Goal: Transaction & Acquisition: Purchase product/service

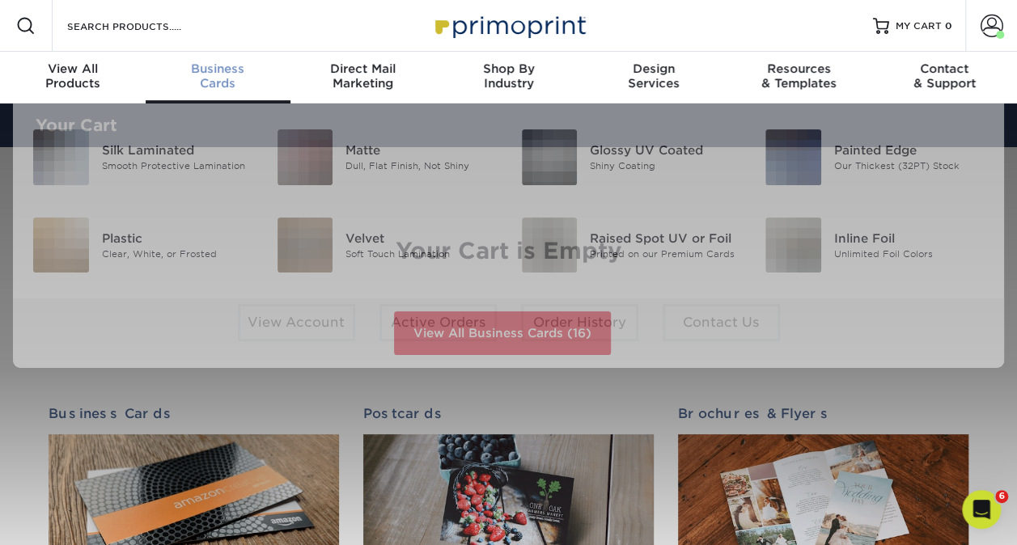
click at [173, 70] on span "Business" at bounding box center [219, 68] width 146 height 15
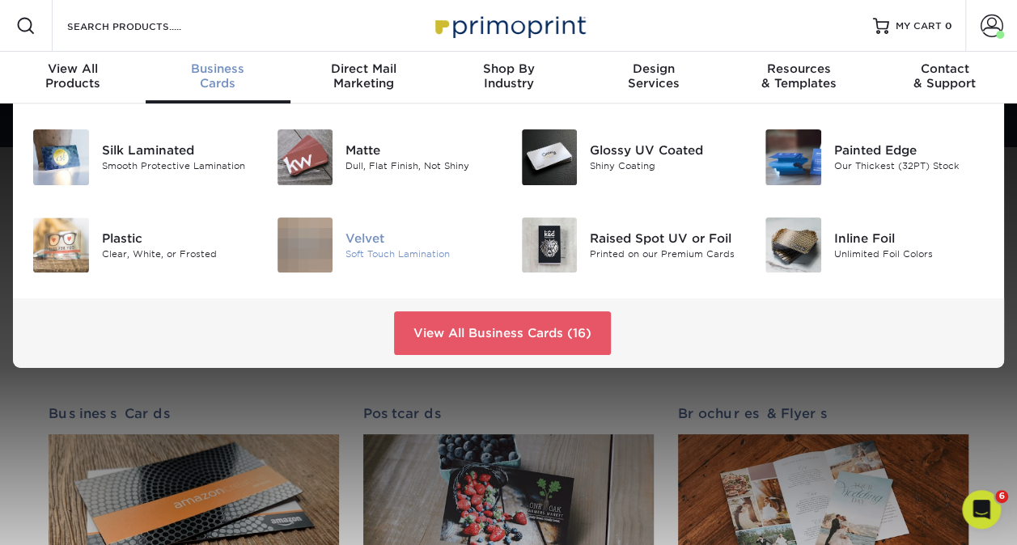
click at [311, 223] on img at bounding box center [305, 246] width 56 height 56
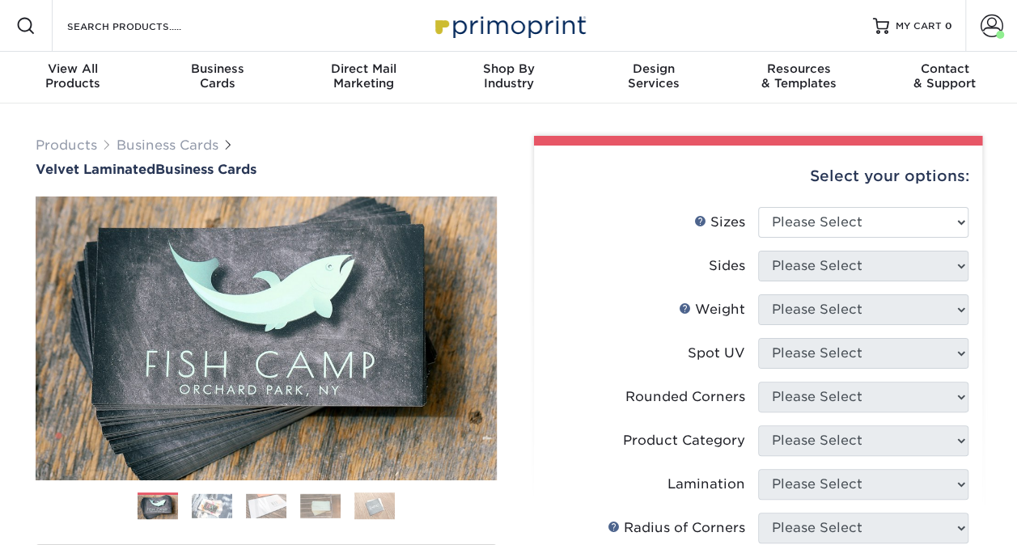
click at [764, 205] on div "Select your options:" at bounding box center [758, 176] width 422 height 61
click at [785, 220] on select "Please Select 1.5" x 3.5" - Mini 1.75" x 3.5" - Mini 2" x 2" - Square 2" x 3" -…" at bounding box center [863, 222] width 210 height 31
select select "2.00x3.50"
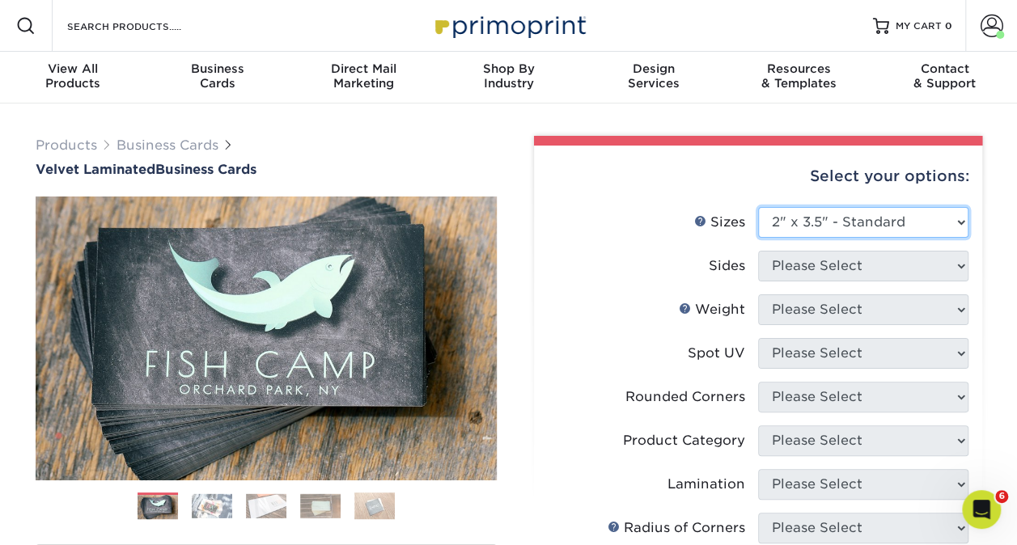
click at [758, 207] on select "Please Select 1.5" x 3.5" - Mini 1.75" x 3.5" - Mini 2" x 2" - Square 2" x 3" -…" at bounding box center [863, 222] width 210 height 31
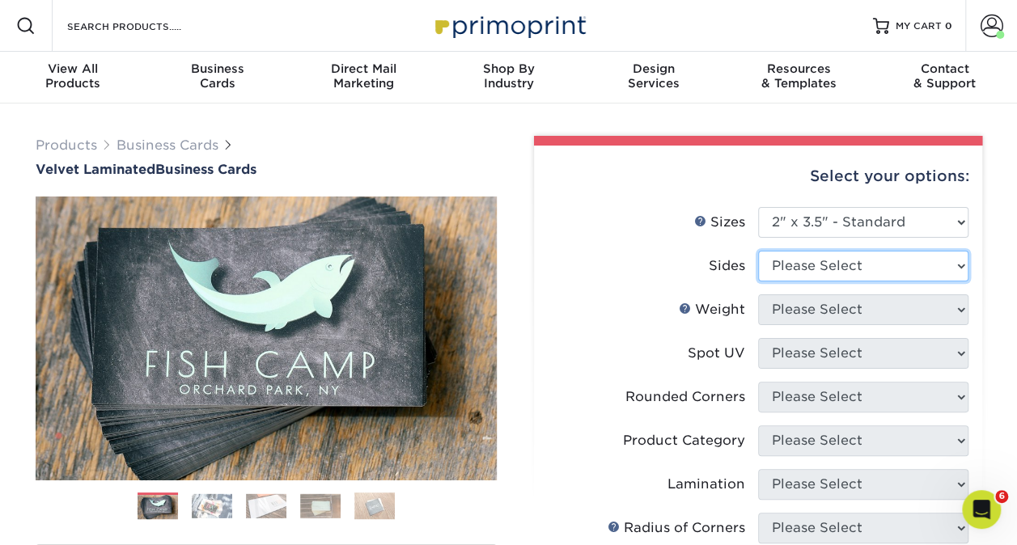
click at [822, 272] on select "Please Select Print Both Sides Print Front Only" at bounding box center [863, 266] width 210 height 31
select select "13abbda7-1d64-4f25-8bb2-c179b224825d"
click at [758, 251] on select "Please Select Print Both Sides Print Front Only" at bounding box center [863, 266] width 210 height 31
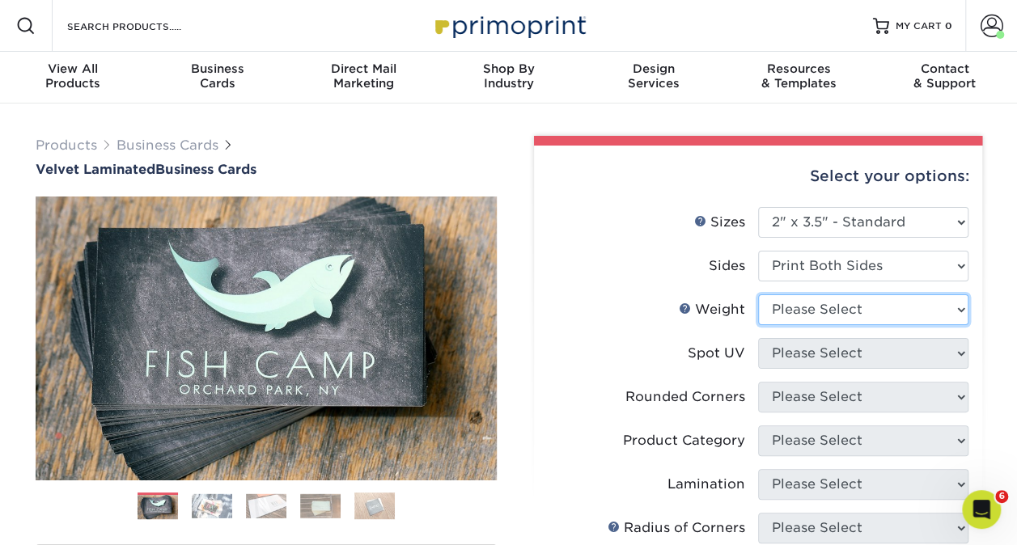
click at [822, 301] on select "Please Select 16PT" at bounding box center [863, 309] width 210 height 31
select select "16PT"
click at [758, 294] on select "Please Select 16PT" at bounding box center [863, 309] width 210 height 31
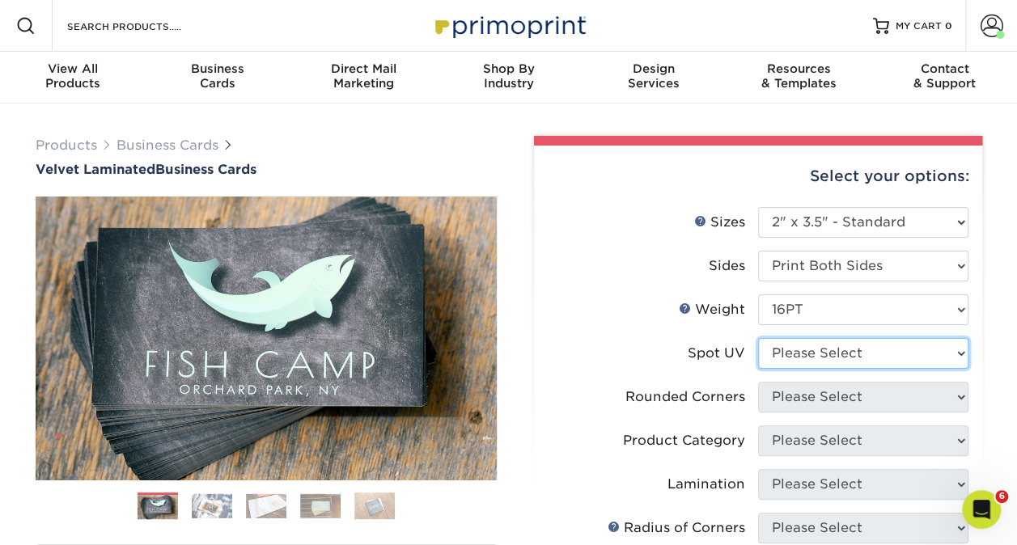
click at [813, 358] on select "Please Select No Spot UV Front and Back (Both Sides) Front Only Back Only" at bounding box center [863, 353] width 210 height 31
select select "0"
click at [758, 338] on select "Please Select No Spot UV Front and Back (Both Sides) Front Only Back Only" at bounding box center [863, 353] width 210 height 31
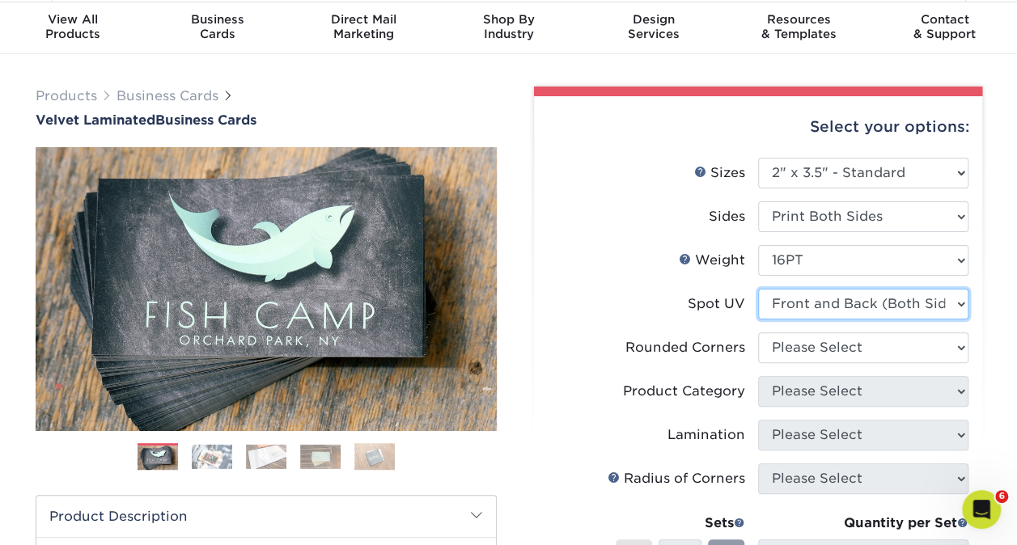
scroll to position [61, 0]
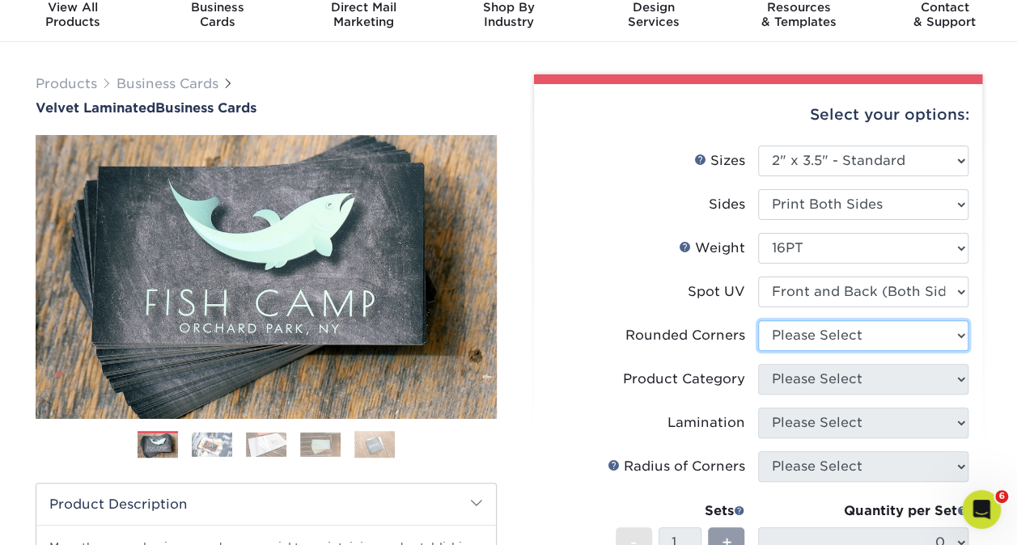
click at [795, 344] on select "Please Select Yes - Round 2 Corners Yes - Round 4 Corners No" at bounding box center [863, 335] width 210 height 31
select select "7672df9e-0e0a-464d-8e1f-920c575e4da3"
click at [758, 320] on select "Please Select Yes - Round 2 Corners Yes - Round 4 Corners No" at bounding box center [863, 335] width 210 height 31
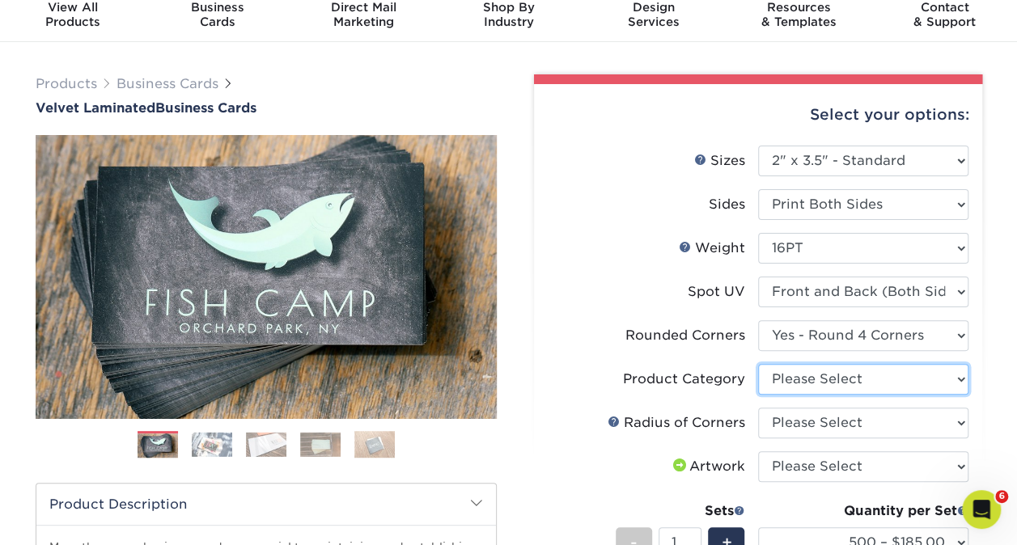
click at [812, 374] on select "Please Select Business Cards" at bounding box center [863, 379] width 210 height 31
select select "3b5148f1-0588-4f88-a218-97bcfdce65c1"
click at [758, 364] on select "Please Select Business Cards" at bounding box center [863, 379] width 210 height 31
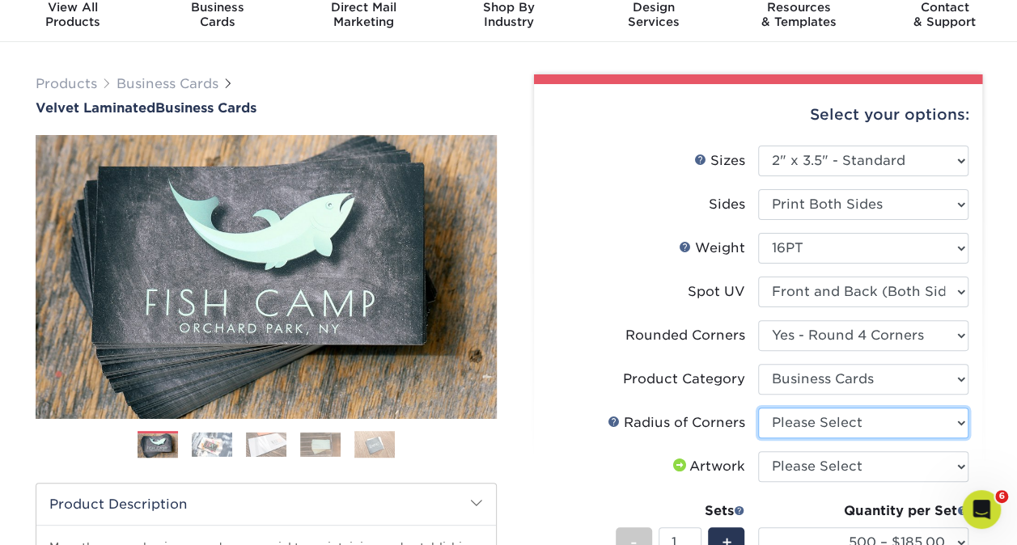
click at [803, 417] on select "Please Select Rounded 1/8" Rounded 1/4"" at bounding box center [863, 423] width 210 height 31
select select "589680c7-ee9a-431b-9d12-d7aeb1386a97"
click at [758, 408] on select "Please Select Rounded 1/8" Rounded 1/4"" at bounding box center [863, 423] width 210 height 31
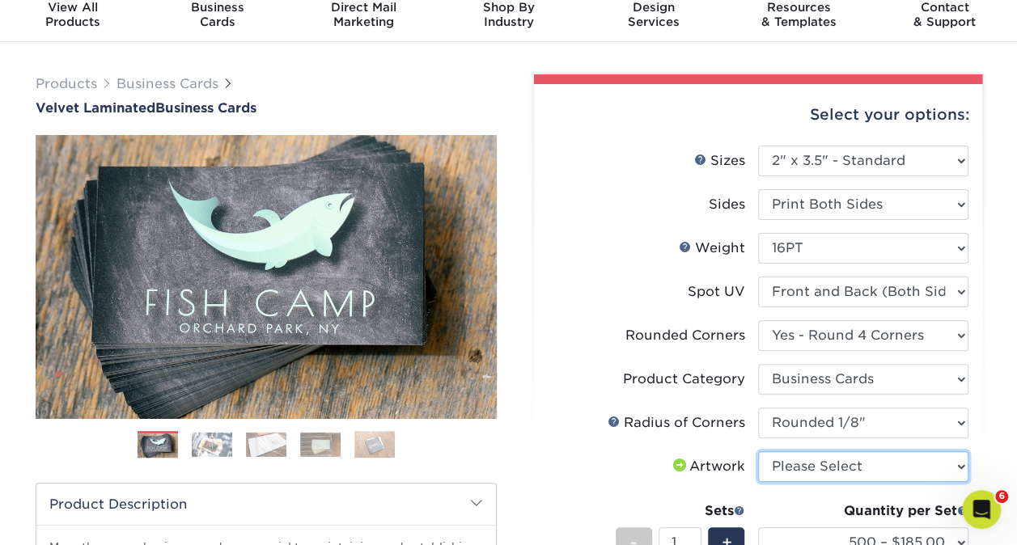
click at [800, 470] on select "Please Select I will upload files I need a design - $100" at bounding box center [863, 466] width 210 height 31
select select "upload"
click at [758, 451] on select "Please Select I will upload files I need a design - $100" at bounding box center [863, 466] width 210 height 31
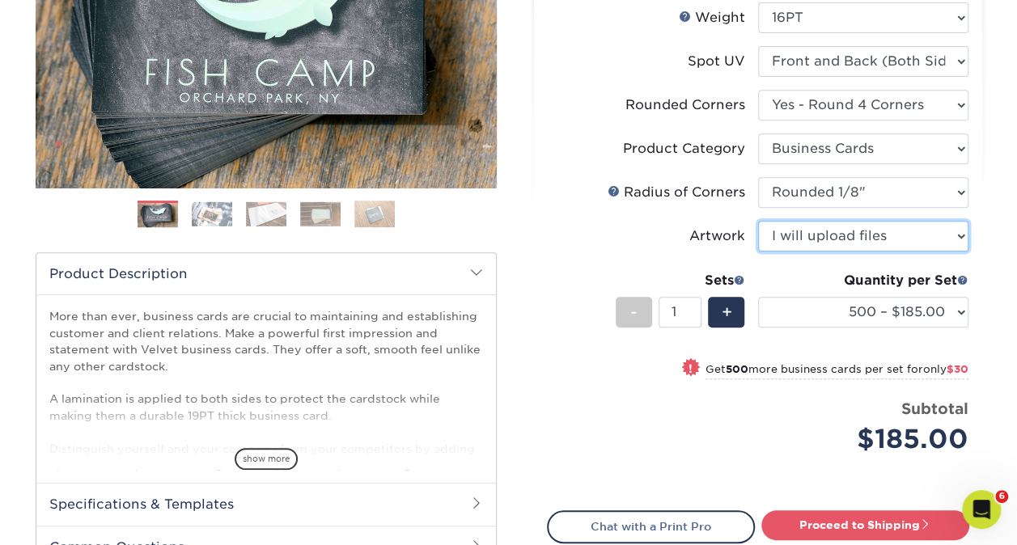
scroll to position [296, 0]
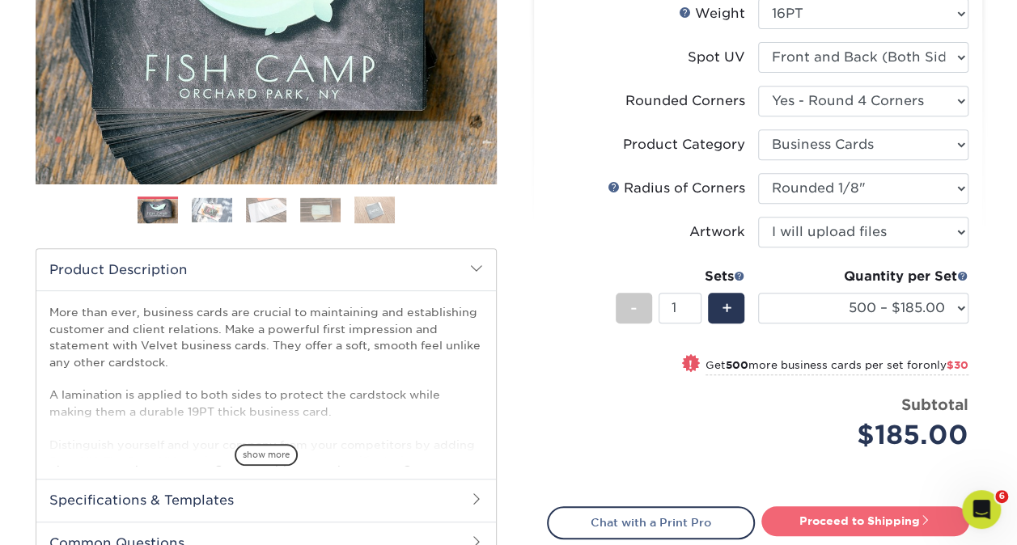
click at [825, 520] on link "Proceed to Shipping" at bounding box center [865, 520] width 208 height 29
type input "Set 1"
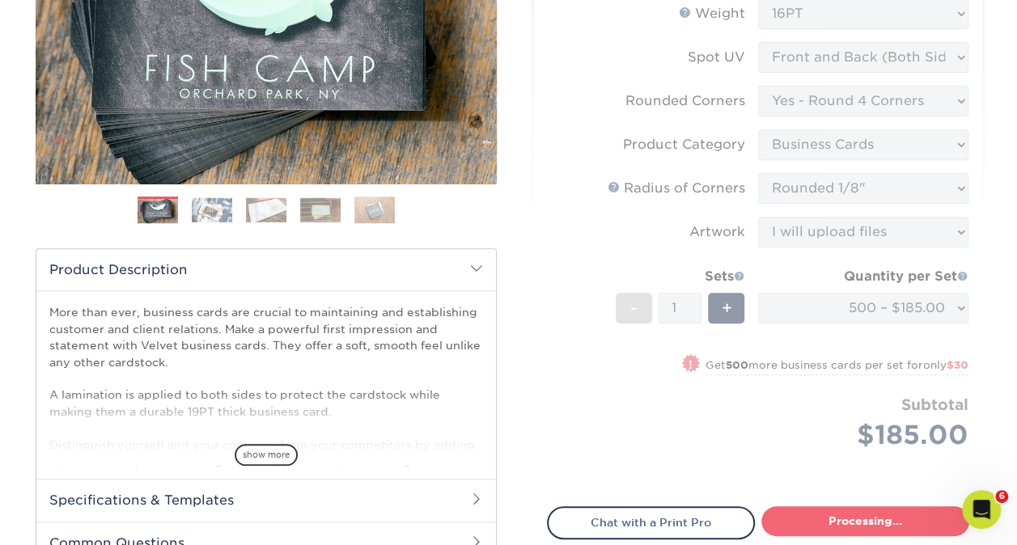
select select "324fe1f0-70d0-4914-adf4-8f61103db615"
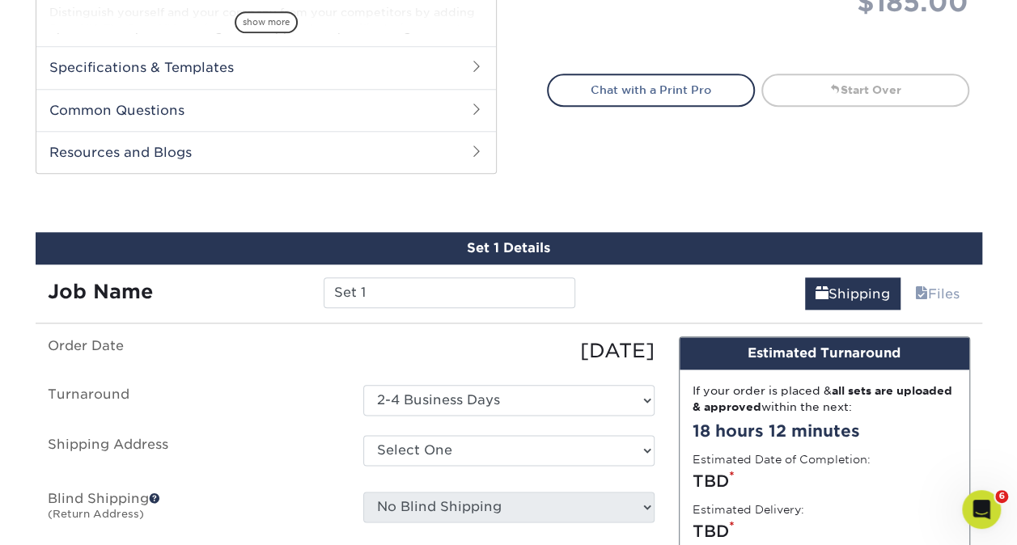
scroll to position [785, 0]
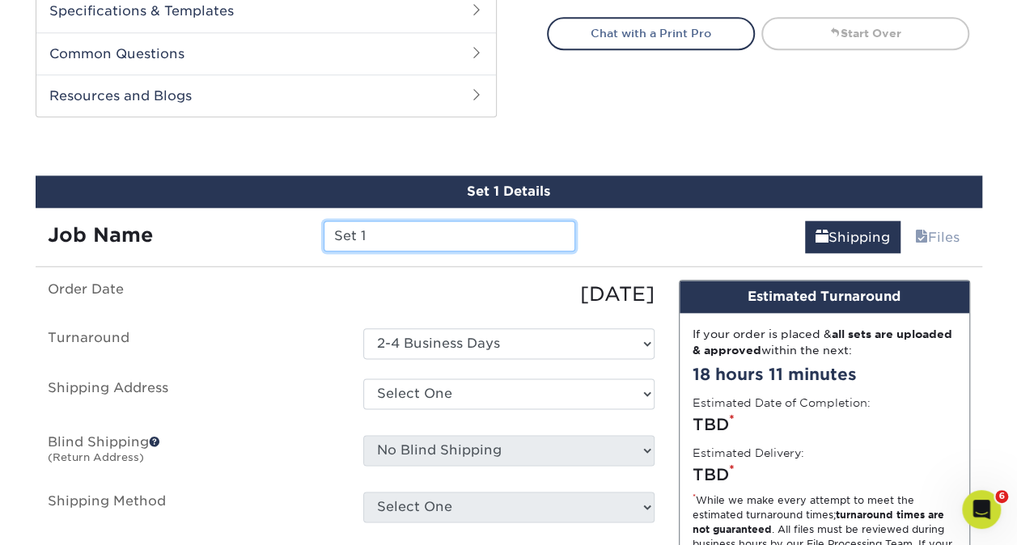
drag, startPoint x: 490, startPoint y: 244, endPoint x: 209, endPoint y: 209, distance: 283.7
click at [209, 209] on div "Job Name Set 1" at bounding box center [312, 230] width 552 height 45
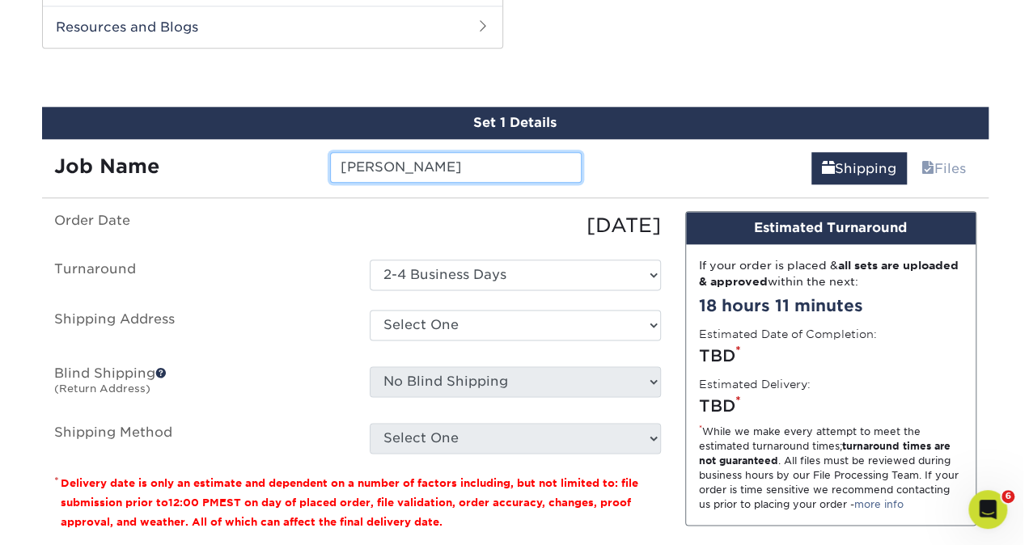
scroll to position [866, 0]
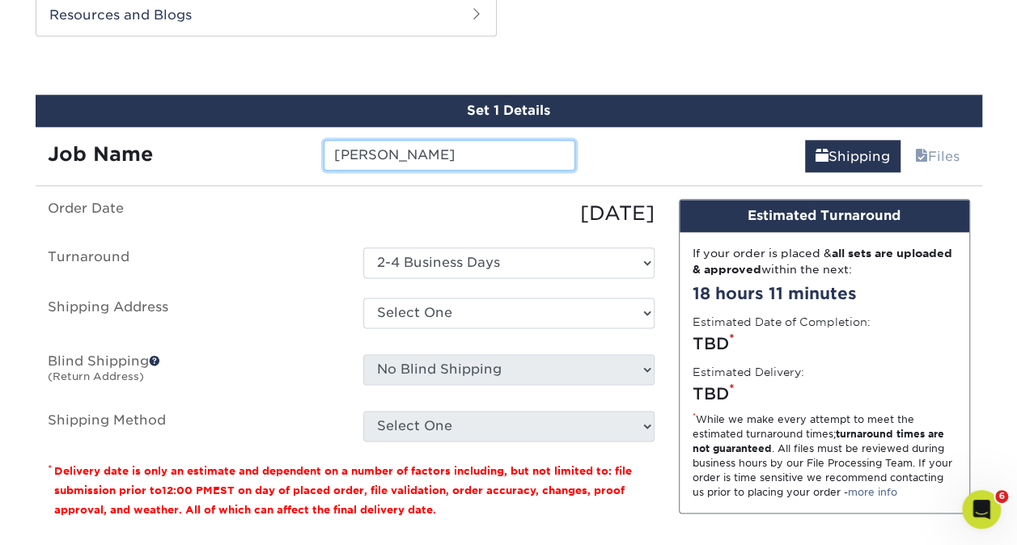
type input "[PERSON_NAME]"
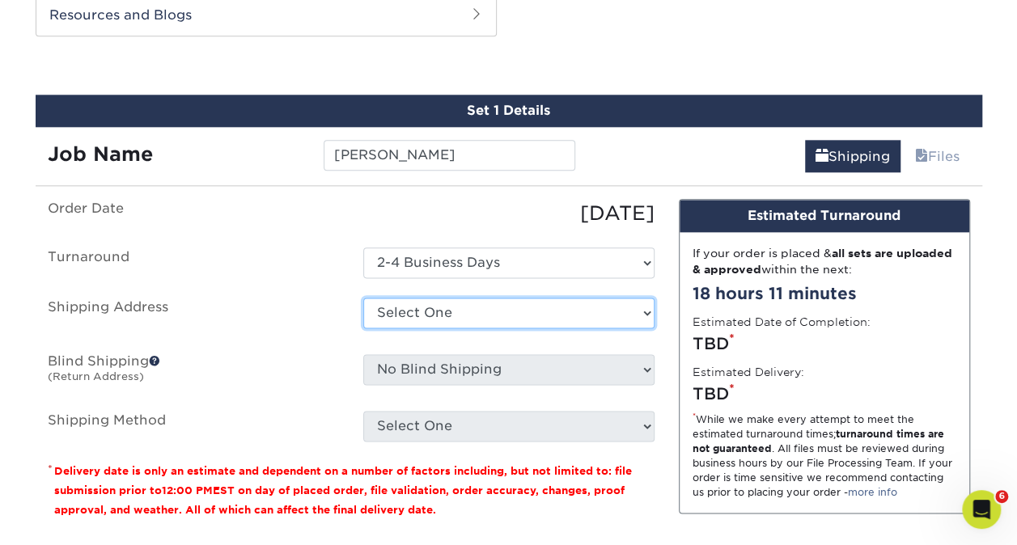
click at [487, 306] on select "Select One [PERSON_NAME] [PERSON_NAME] [PERSON_NAME] [PERSON_NAME] [PERSON_NAME…" at bounding box center [508, 313] width 291 height 31
select select "newaddress"
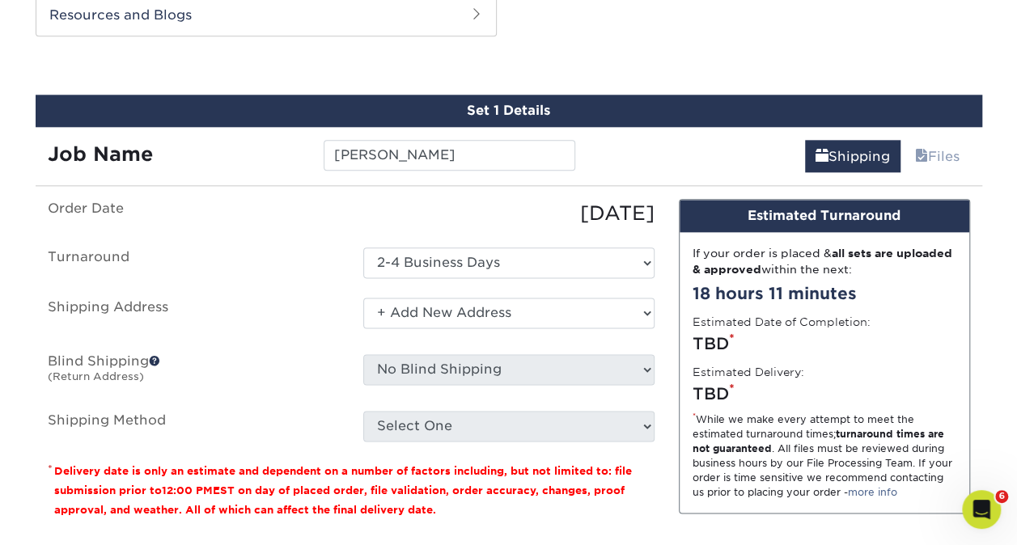
click at [363, 298] on select "Select One [PERSON_NAME] [PERSON_NAME] [PERSON_NAME] [PERSON_NAME] [PERSON_NAME…" at bounding box center [508, 313] width 291 height 31
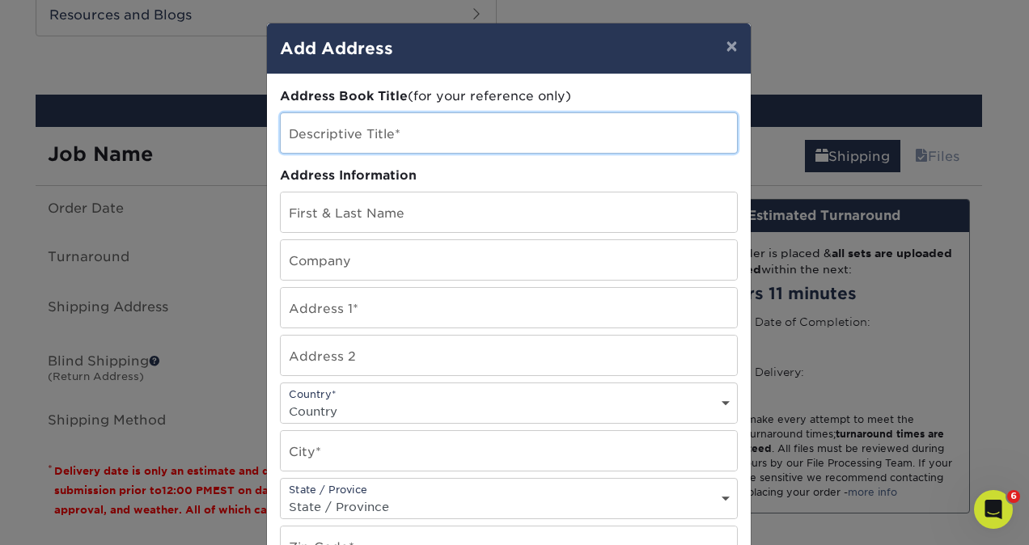
click at [424, 138] on input "text" at bounding box center [509, 133] width 456 height 40
type input "[PERSON_NAME]"
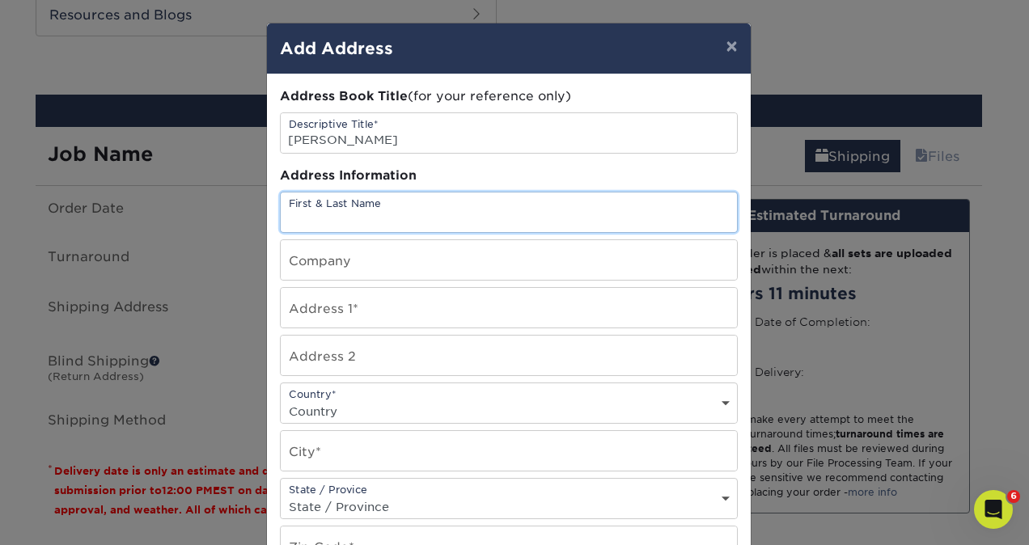
click at [432, 214] on input "text" at bounding box center [509, 213] width 456 height 40
type input "[PERSON_NAME]"
click at [415, 262] on input "text" at bounding box center [509, 260] width 456 height 40
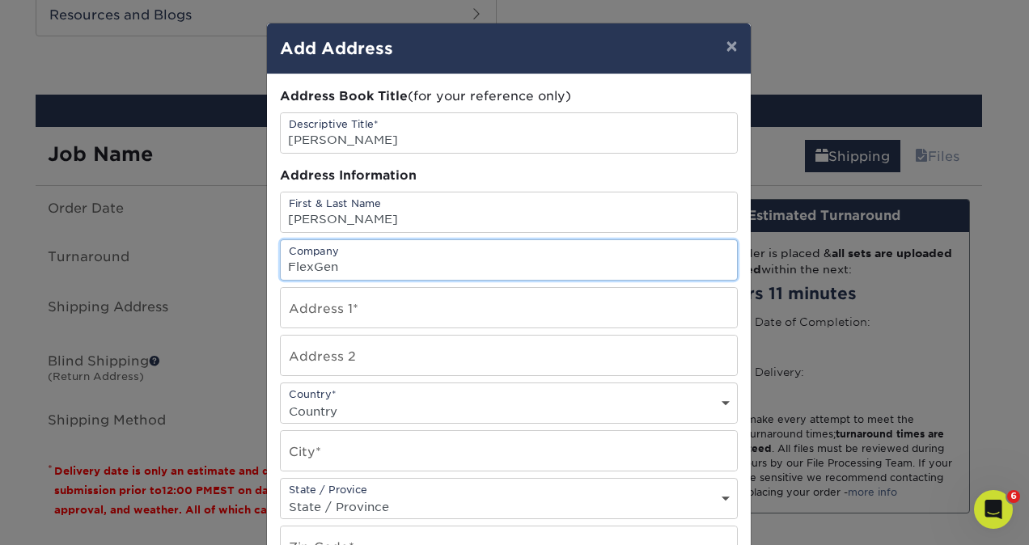
type input "FlexGen"
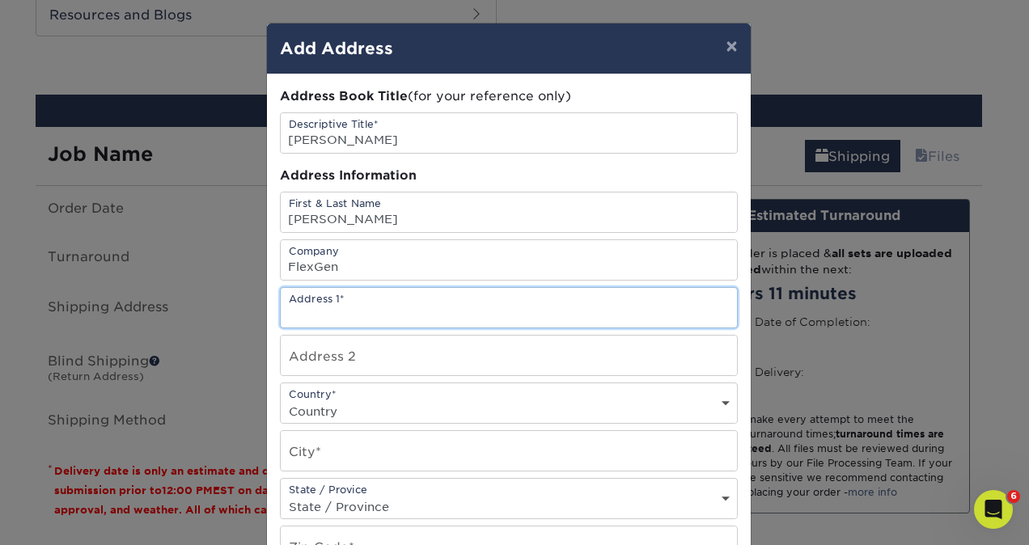
paste input "URBANIZACION MAS [PERSON_NAME] SECTOR B - 29"
type input "URBANIZACION MAS [PERSON_NAME] SECTOR B - 29"
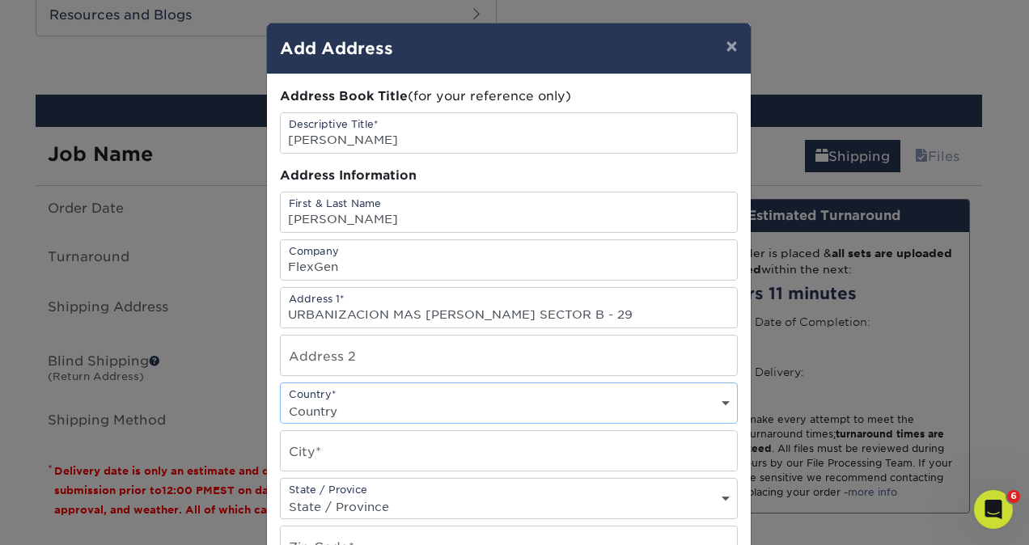
click at [391, 403] on select "Country [GEOGRAPHIC_DATA] [GEOGRAPHIC_DATA] ----------------------------- [GEOG…" at bounding box center [509, 411] width 456 height 23
click at [358, 406] on select "Country [GEOGRAPHIC_DATA] [GEOGRAPHIC_DATA] ----------------------------- [GEOG…" at bounding box center [509, 411] width 456 height 23
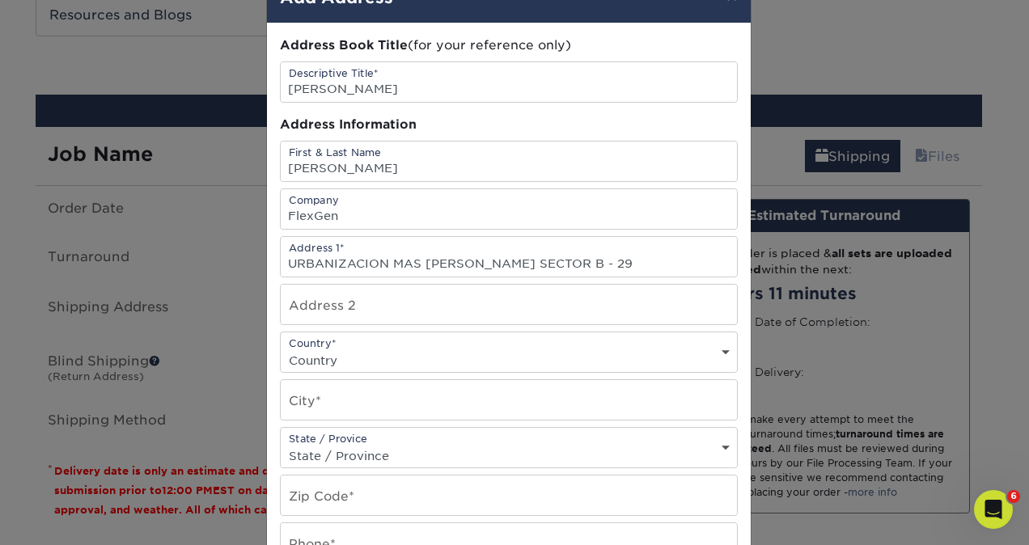
click at [355, 368] on div "Country* Country [GEOGRAPHIC_DATA] [GEOGRAPHIC_DATA] --------------------------…" at bounding box center [509, 352] width 458 height 41
click at [345, 356] on select "Country [GEOGRAPHIC_DATA] [GEOGRAPHIC_DATA] ----------------------------- [GEOG…" at bounding box center [509, 360] width 456 height 23
select select "ES"
click at [281, 349] on select "Country [GEOGRAPHIC_DATA] [GEOGRAPHIC_DATA] ----------------------------- [GEOG…" at bounding box center [509, 360] width 456 height 23
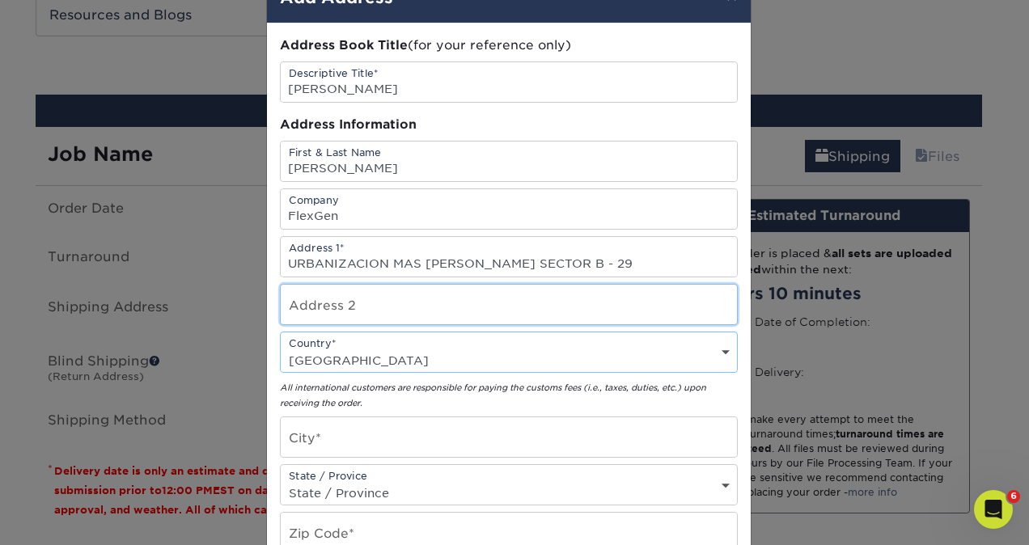
click at [374, 296] on input "text" at bounding box center [509, 305] width 456 height 40
type input "6"
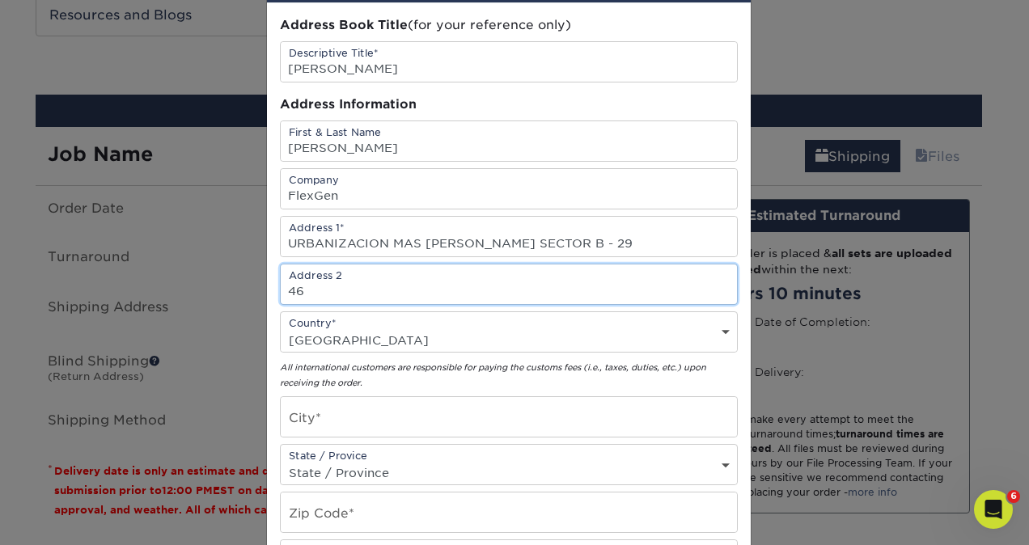
type input "4"
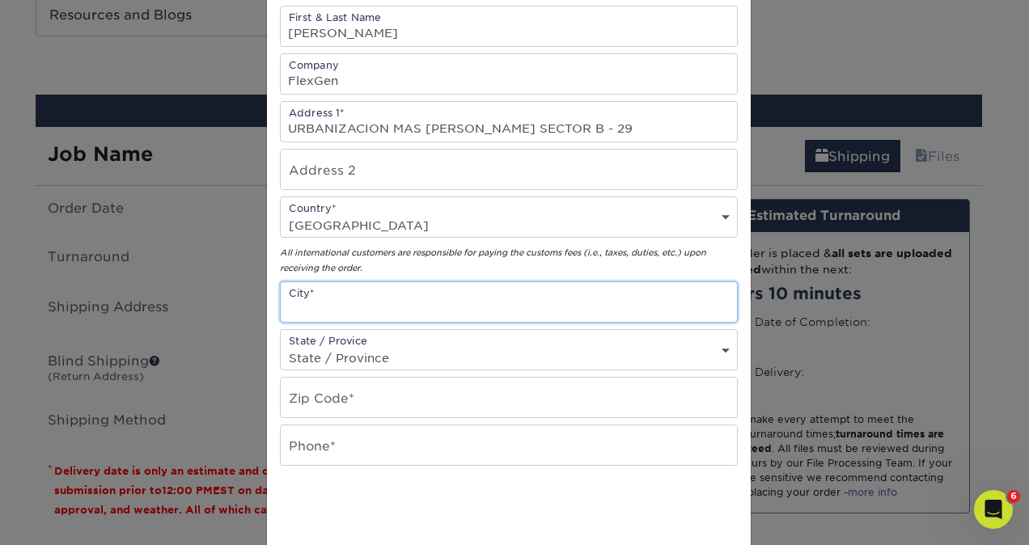
click at [391, 303] on input "text" at bounding box center [509, 302] width 456 height 40
click at [341, 353] on select "State / Province [US_STATE] [US_STATE] [US_STATE] [US_STATE] [US_STATE] [US_STA…" at bounding box center [509, 357] width 456 height 23
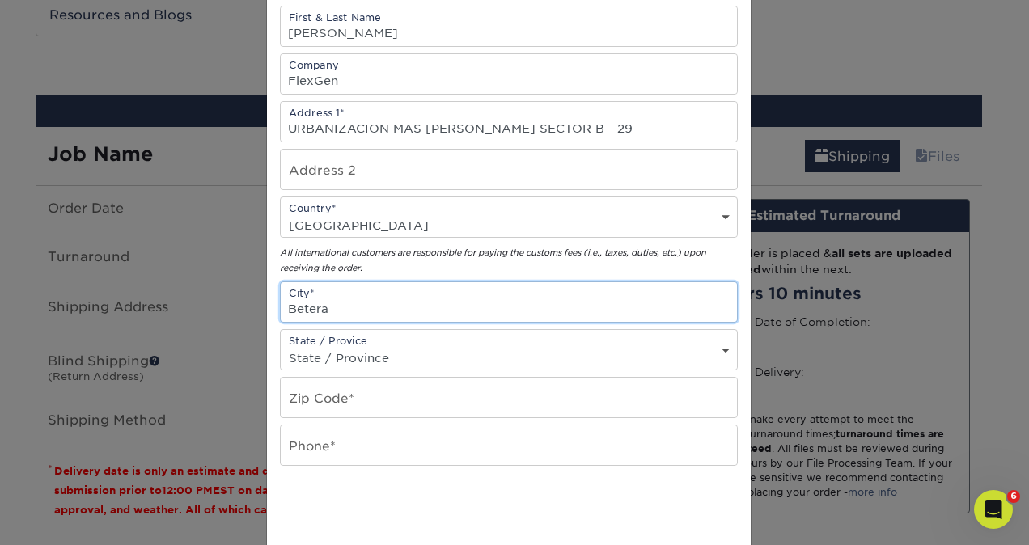
click at [433, 291] on input "Betera" at bounding box center [509, 302] width 456 height 40
type input "[GEOGRAPHIC_DATA], [GEOGRAPHIC_DATA]"
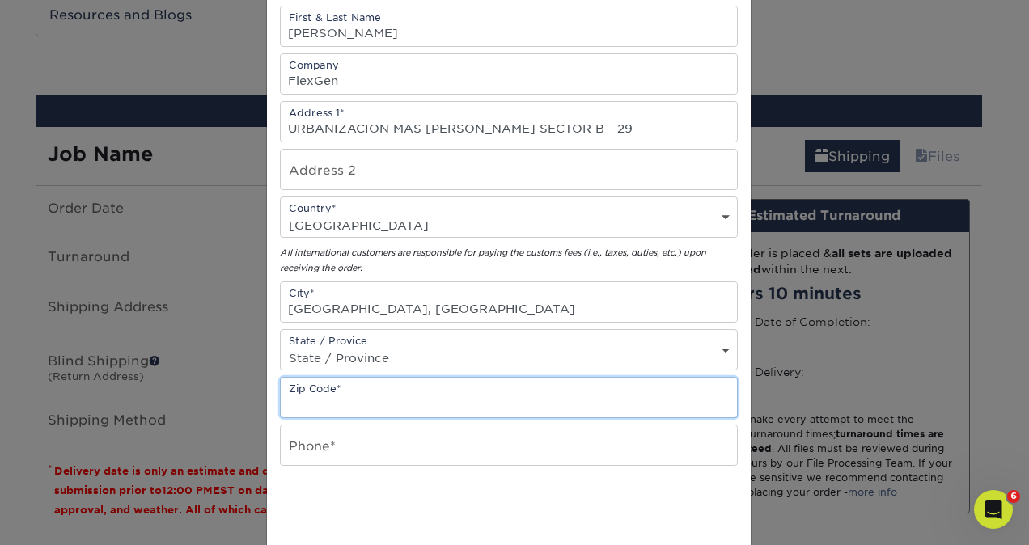
click at [565, 404] on input "text" at bounding box center [509, 398] width 456 height 40
type input "46117"
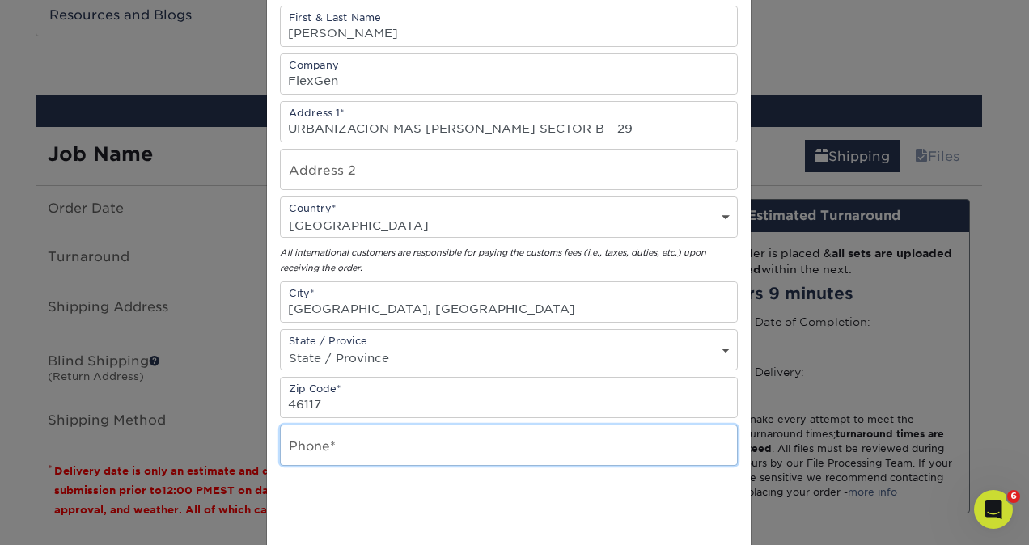
click at [425, 439] on input "text" at bounding box center [509, 445] width 456 height 40
paste input "[PHONE_NUMBER]"
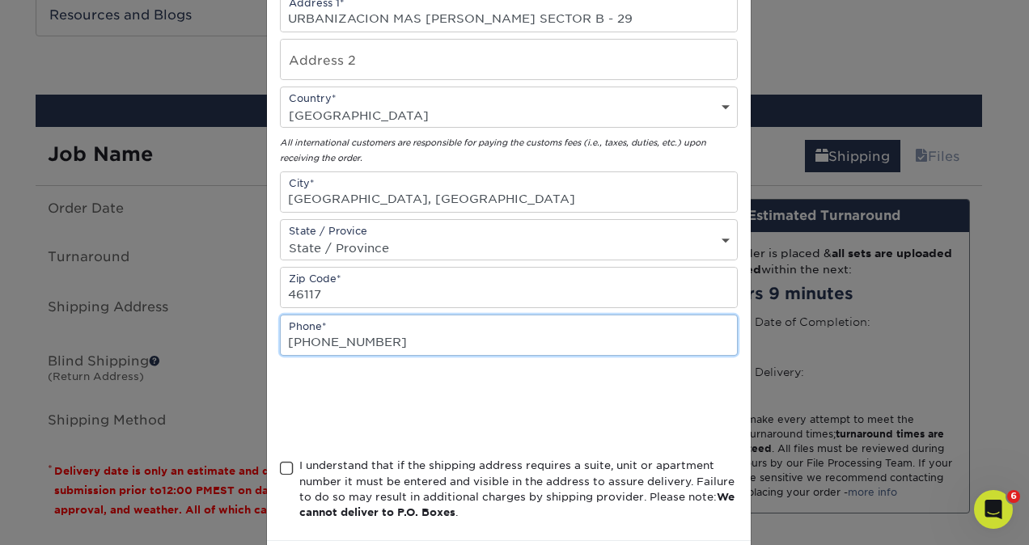
scroll to position [315, 0]
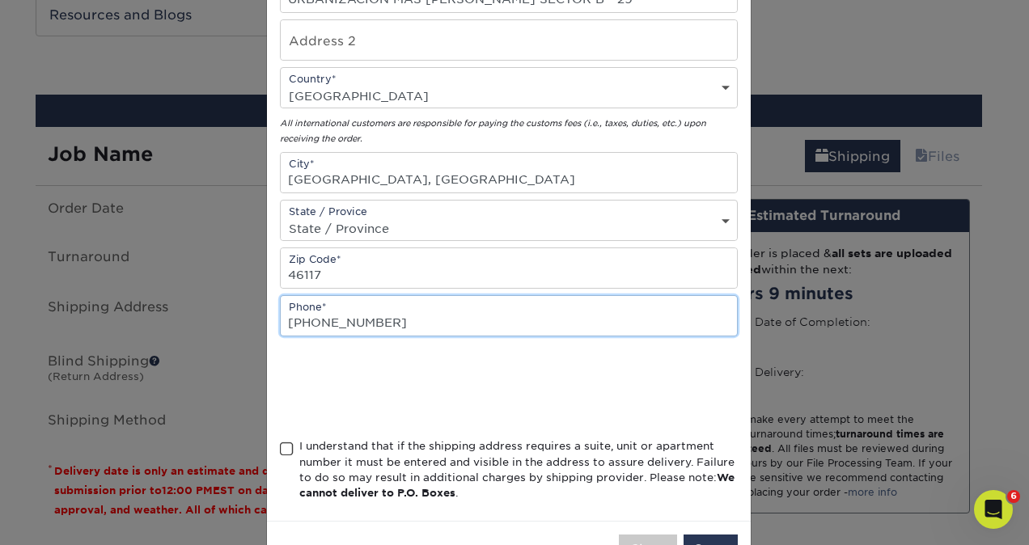
type input "[PHONE_NUMBER]"
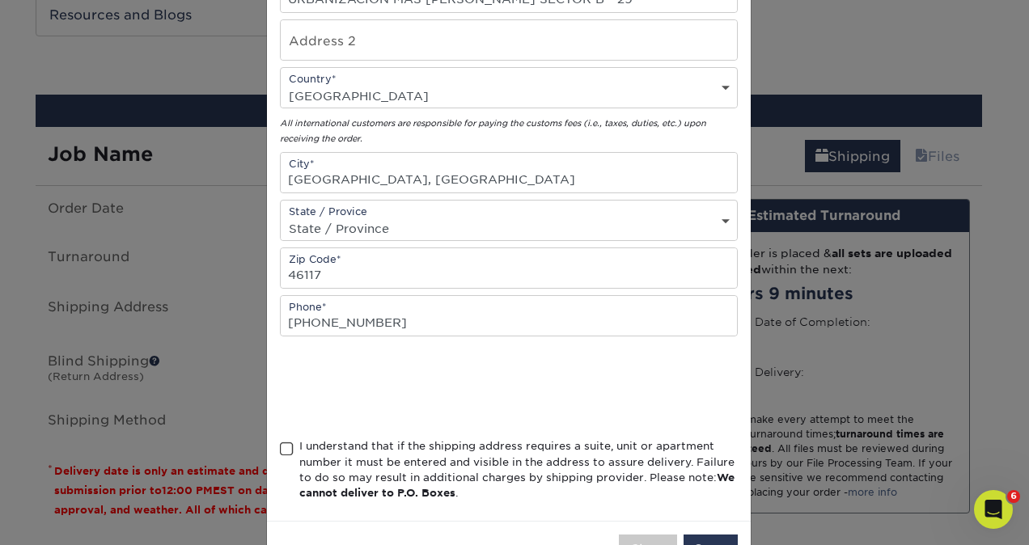
click at [267, 444] on div "Address Book Title (for your reference only) Descriptive Title* [PERSON_NAME] A…" at bounding box center [509, 140] width 484 height 762
click at [286, 442] on span at bounding box center [287, 449] width 14 height 15
click at [0, 0] on input "I understand that if the shipping address requires a suite, unit or apartment n…" at bounding box center [0, 0] width 0 height 0
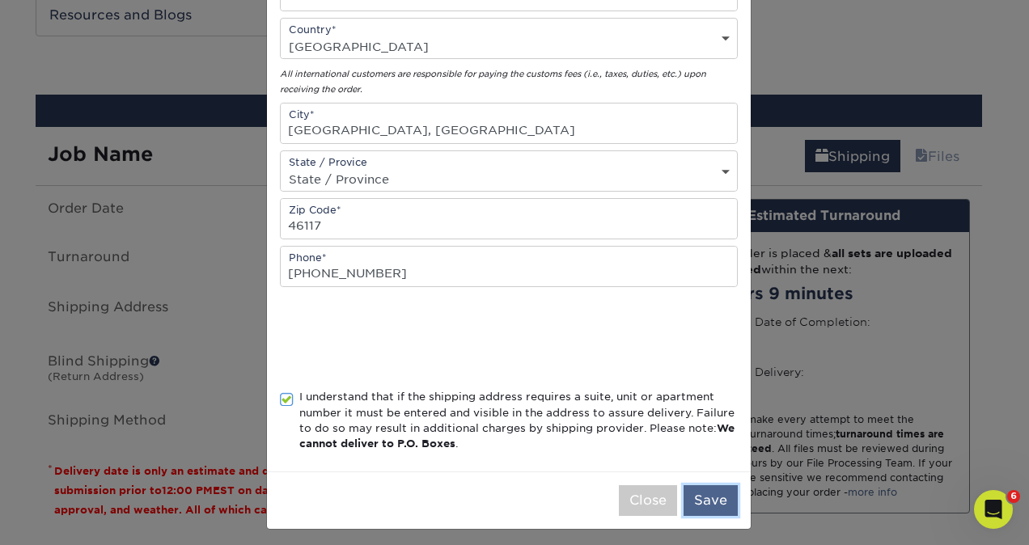
click at [696, 488] on button "Save" at bounding box center [710, 500] width 54 height 31
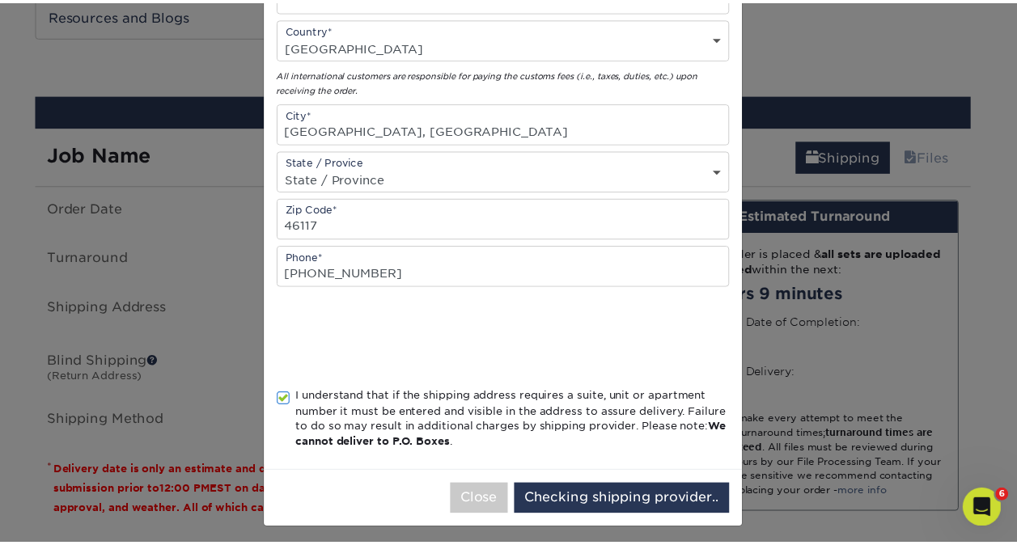
scroll to position [0, 0]
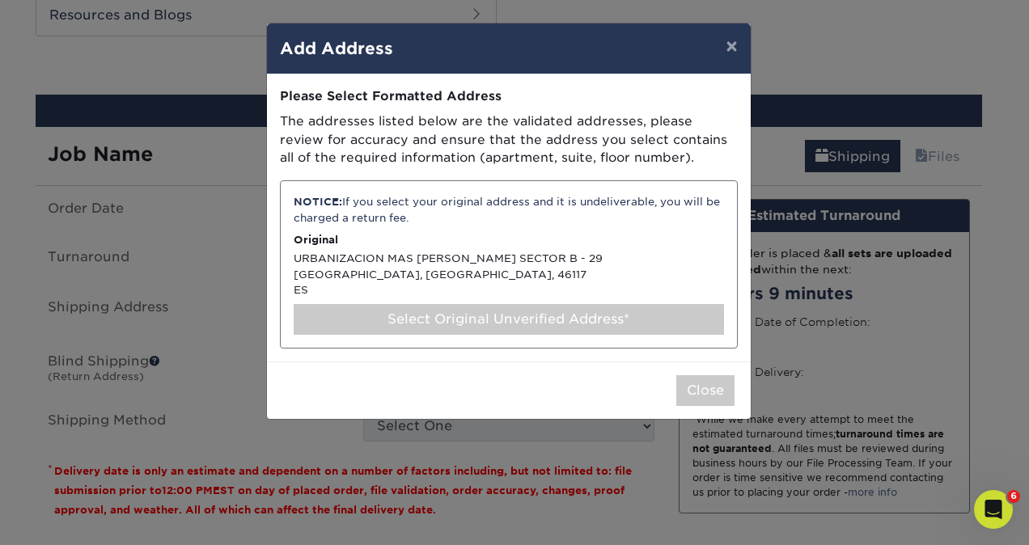
click at [531, 260] on div "NOTICE: If you select your original address and it is undeliverable, you will b…" at bounding box center [509, 264] width 458 height 168
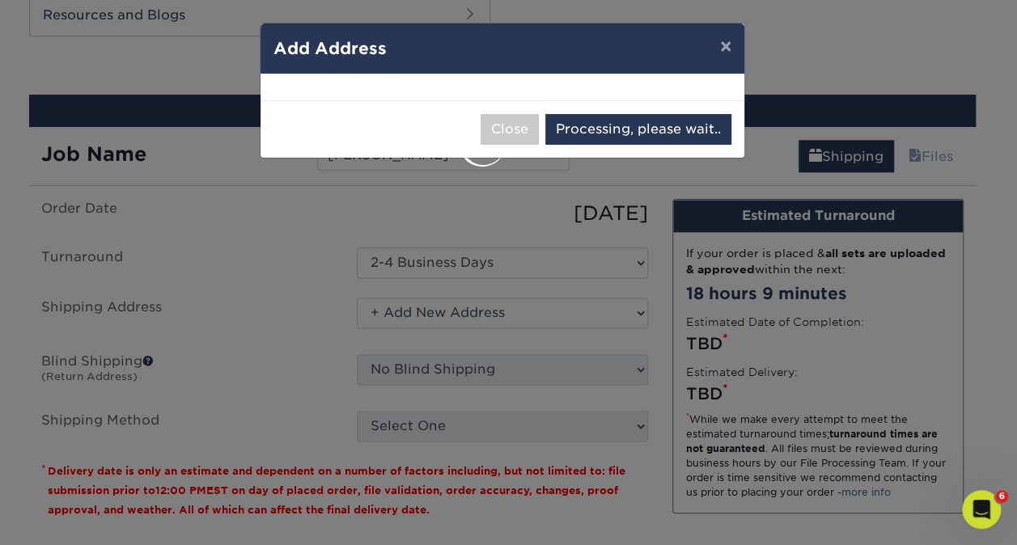
select select "285705"
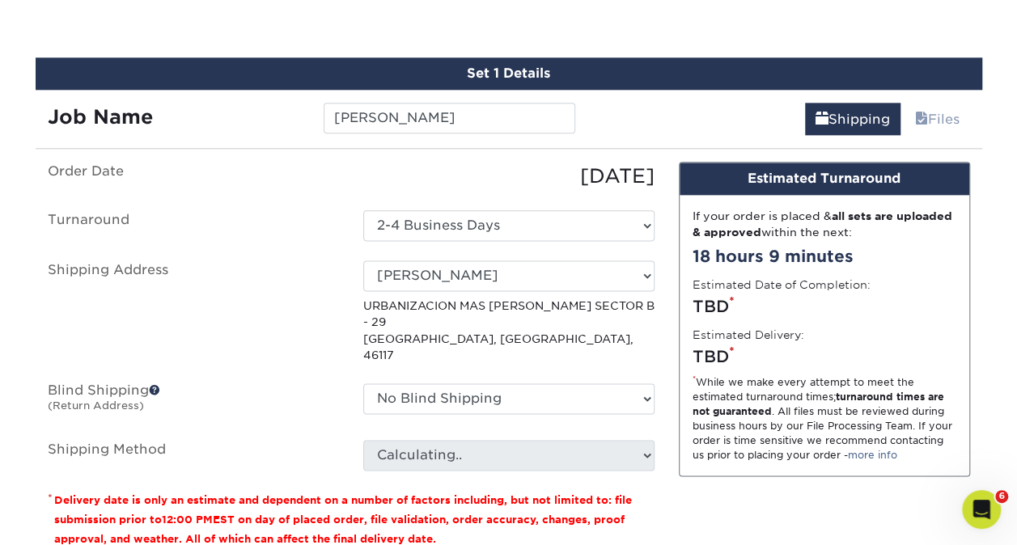
scroll to position [908, 0]
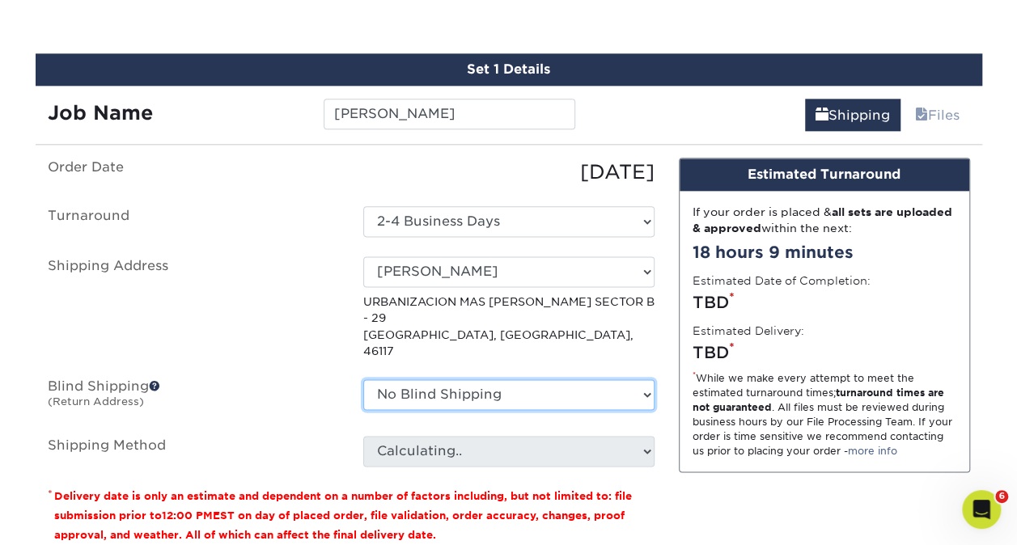
click at [566, 379] on select "No Blind Shipping [PERSON_NAME] [PERSON_NAME] [PERSON_NAME] [PERSON_NAME] [PERS…" at bounding box center [508, 394] width 291 height 31
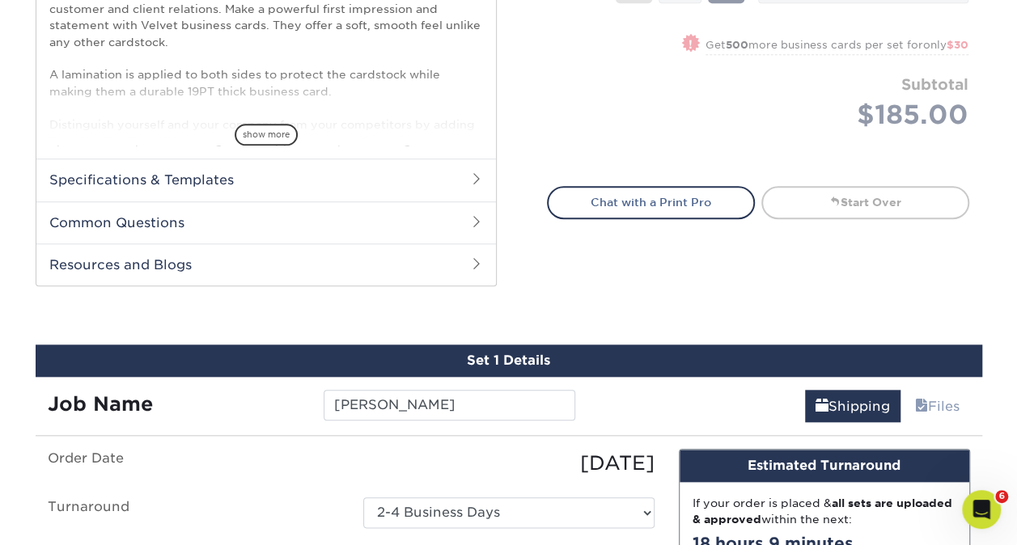
scroll to position [706, 0]
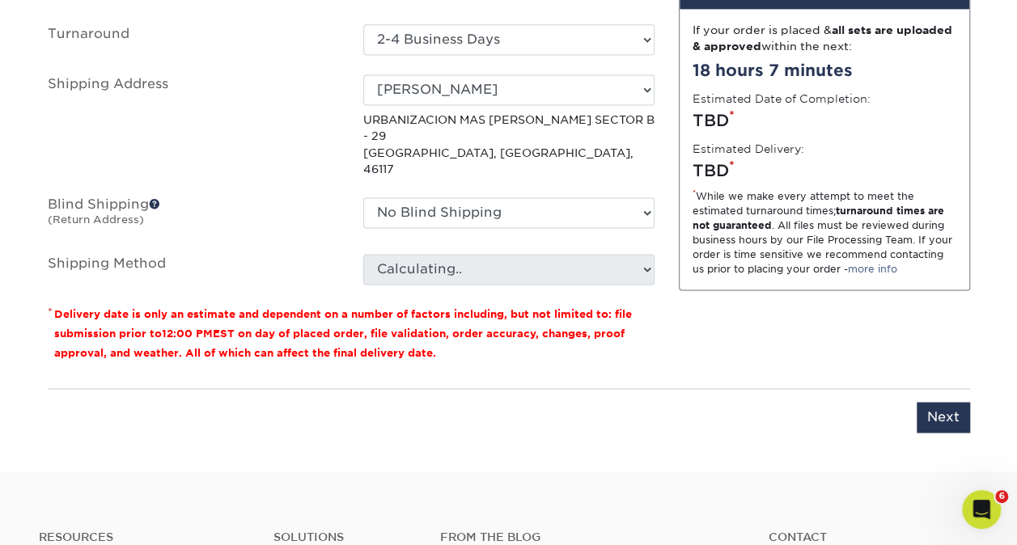
scroll to position [1090, 0]
click at [587, 260] on fieldset "Order Date [DATE] [GEOGRAPHIC_DATA] Select One 2-4 Business Days Shipping Addre…" at bounding box center [351, 139] width 607 height 328
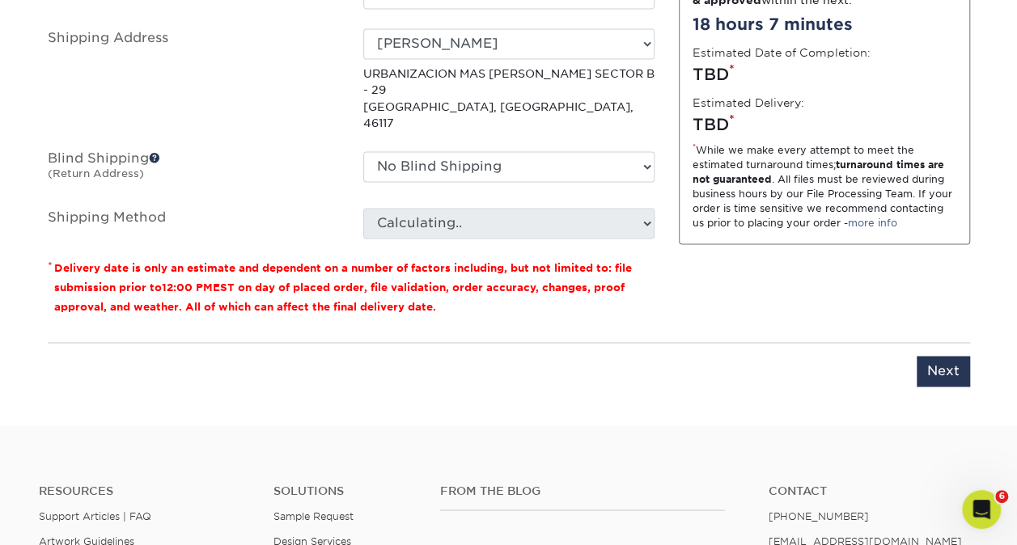
scroll to position [1284, 0]
